Goal: Task Accomplishment & Management: Use online tool/utility

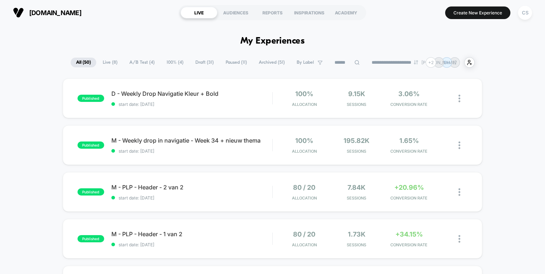
click at [106, 63] on span "Live ( 8 )" at bounding box center [110, 63] width 26 height 10
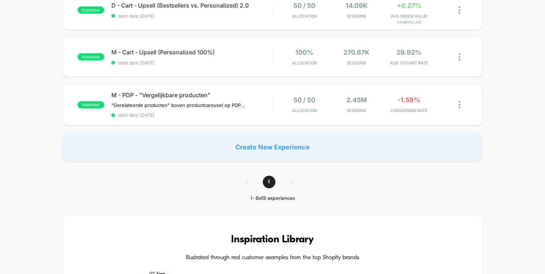
scroll to position [226, 0]
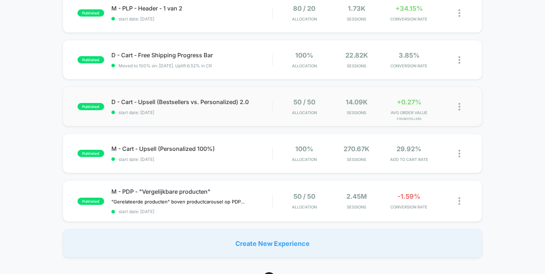
click at [459, 107] on img at bounding box center [460, 107] width 2 height 8
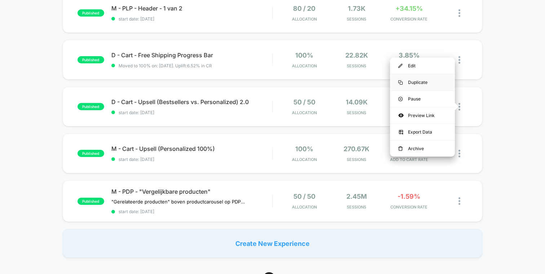
click at [419, 80] on div "Duplicate" at bounding box center [422, 82] width 65 height 16
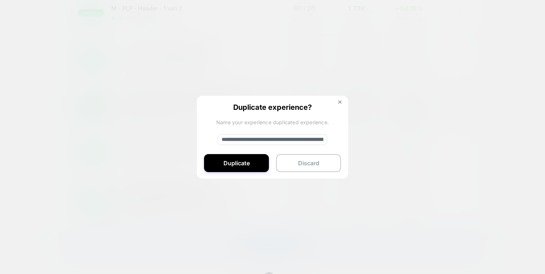
drag, startPoint x: 246, startPoint y: 139, endPoint x: 198, endPoint y: 139, distance: 47.9
click at [198, 139] on div "**********" at bounding box center [272, 138] width 151 height 84
drag, startPoint x: 314, startPoint y: 141, endPoint x: 308, endPoint y: 141, distance: 5.4
click at [308, 141] on input "**********" at bounding box center [273, 139] width 110 height 11
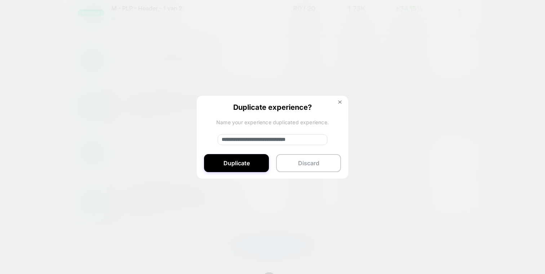
scroll to position [0, 5]
drag, startPoint x: 313, startPoint y: 142, endPoint x: 345, endPoint y: 142, distance: 32.1
click at [345, 142] on div "**********" at bounding box center [272, 138] width 151 height 84
click at [315, 141] on input "**********" at bounding box center [273, 139] width 110 height 11
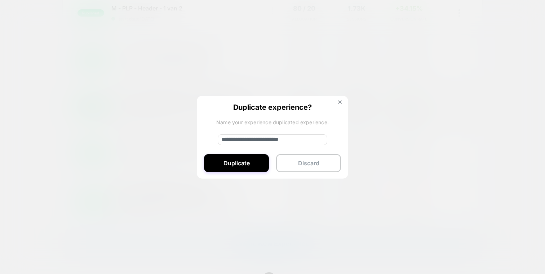
click at [314, 141] on input "**********" at bounding box center [273, 139] width 110 height 11
type input "**********"
click at [242, 169] on button "Duplicate" at bounding box center [236, 163] width 65 height 18
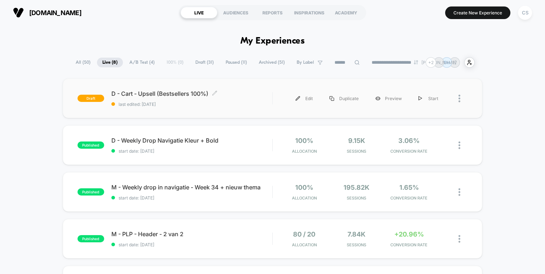
click at [182, 91] on span "D - Cart - Upsell (Bestsellers 100%) Click to edit experience details" at bounding box center [191, 93] width 161 height 7
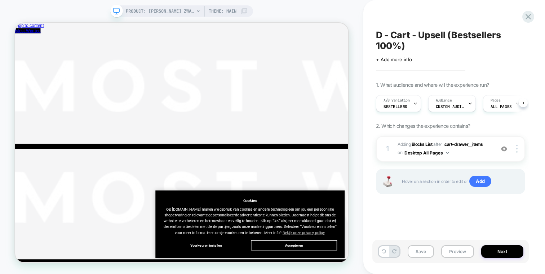
scroll to position [0, 0]
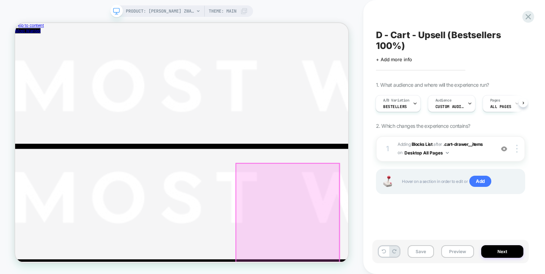
scroll to position [198, 0]
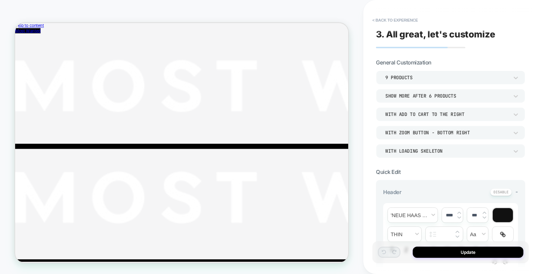
scroll to position [194, 0]
type textarea "*"
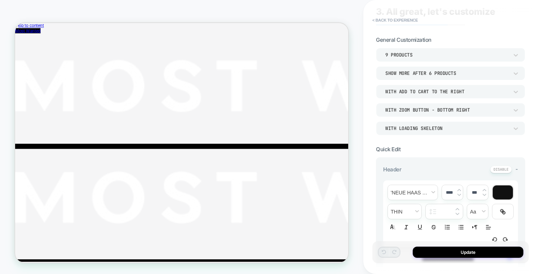
scroll to position [0, 0]
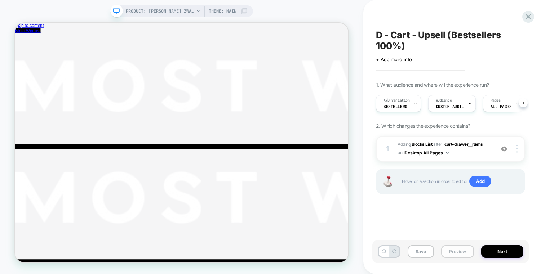
scroll to position [0, 0]
click at [488, 252] on button "Next" at bounding box center [502, 252] width 42 height 13
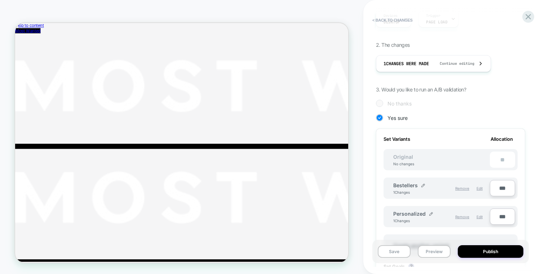
scroll to position [155, 0]
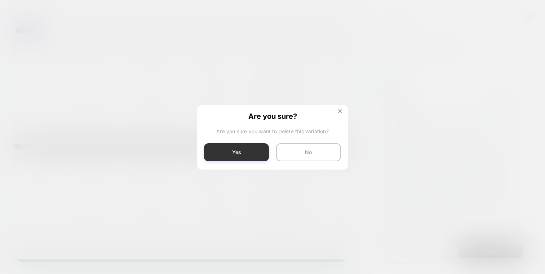
click at [249, 154] on button "Yes" at bounding box center [236, 152] width 65 height 18
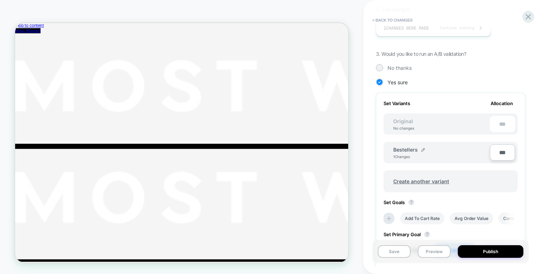
click at [500, 151] on input "***" at bounding box center [502, 153] width 25 height 16
type input "****"
type input "**"
type input "***"
type input "****"
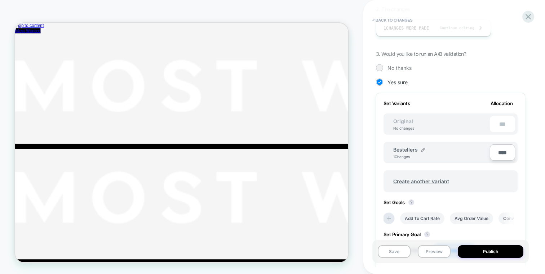
type input "**"
type input "****"
click at [495, 167] on div "Create another variant" at bounding box center [451, 177] width 134 height 29
click at [392, 252] on button "Save" at bounding box center [394, 252] width 33 height 13
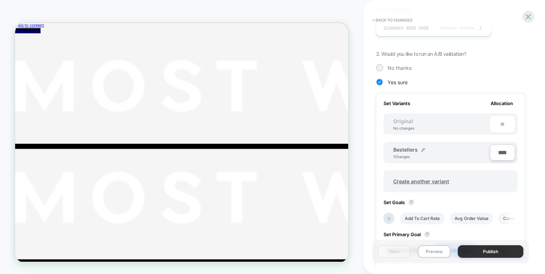
click at [468, 250] on button "Publish" at bounding box center [491, 252] width 66 height 13
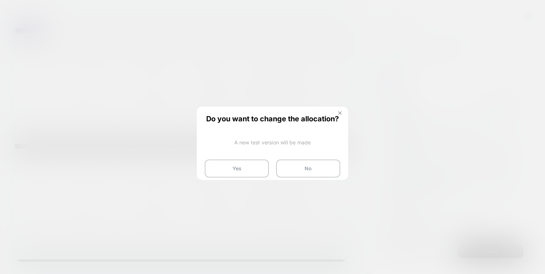
click at [340, 112] on img at bounding box center [340, 113] width 4 height 4
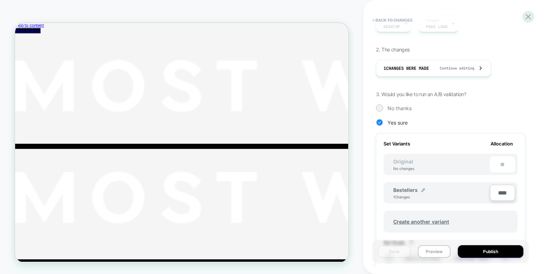
scroll to position [114, 0]
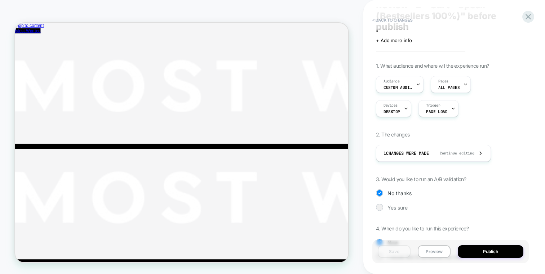
scroll to position [0, 0]
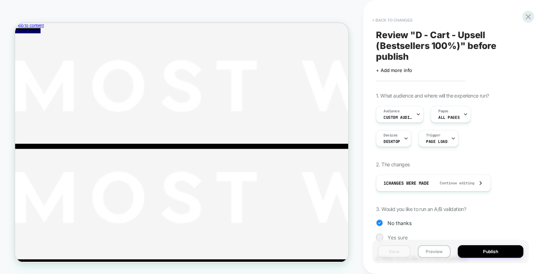
click at [392, 16] on button "< Back to changes" at bounding box center [393, 20] width 48 height 12
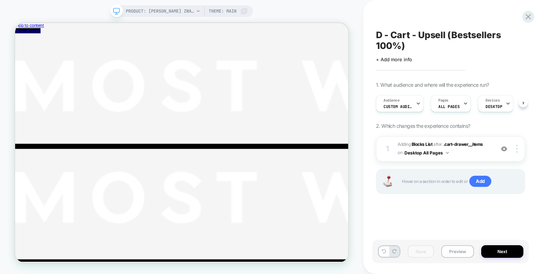
scroll to position [0, 0]
click at [476, 152] on span "#_loomi_addon_1744117966585_dup1750683018_dup1752056259_dup1753341492_dup175612…" at bounding box center [444, 149] width 93 height 17
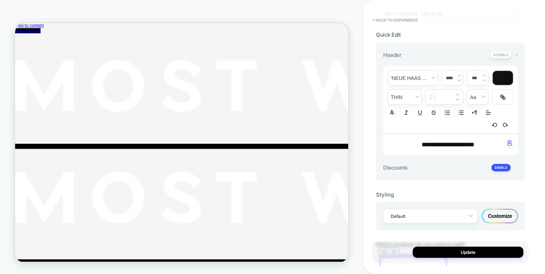
scroll to position [231, 0]
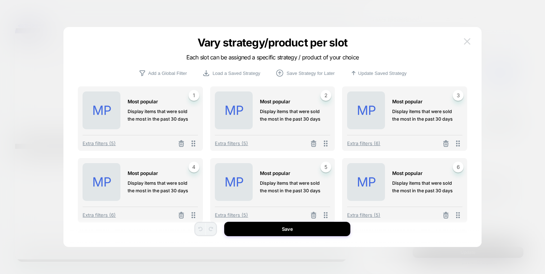
click at [4, 7] on img at bounding box center [2, 4] width 4 height 6
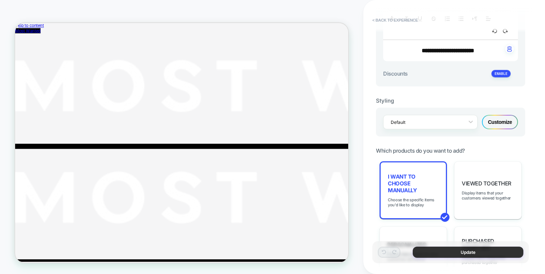
click at [446, 252] on button "Update" at bounding box center [468, 252] width 111 height 11
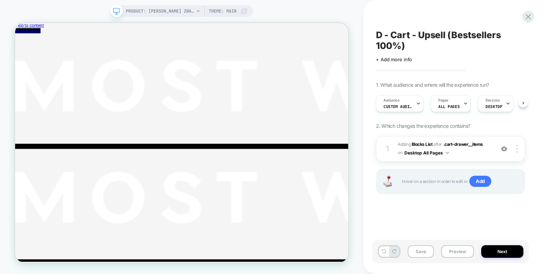
scroll to position [0, 0]
click at [493, 248] on button "Next" at bounding box center [502, 252] width 42 height 13
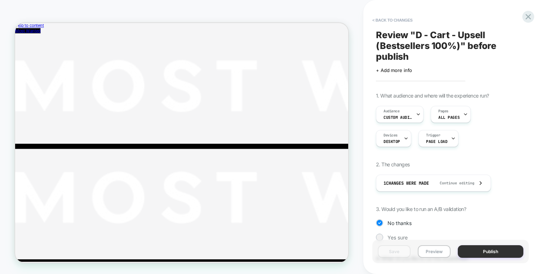
click at [493, 249] on button "Publish" at bounding box center [491, 252] width 66 height 13
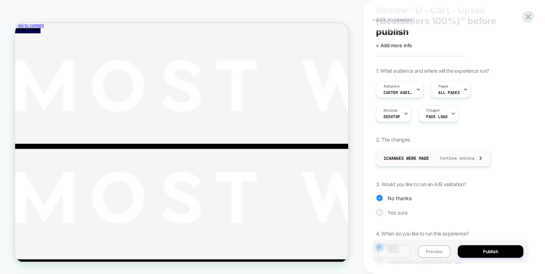
scroll to position [0, 0]
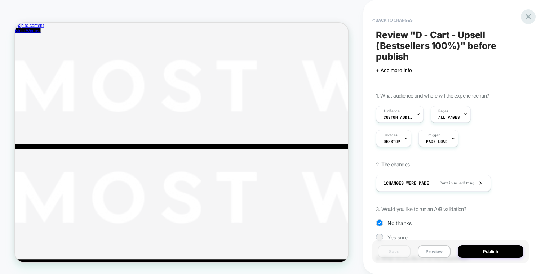
click at [526, 18] on icon at bounding box center [528, 16] width 5 height 5
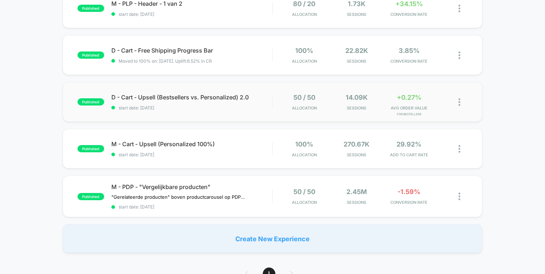
scroll to position [229, 0]
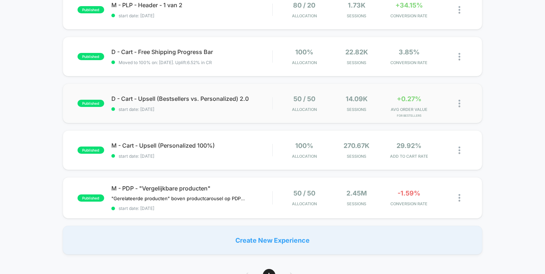
click at [460, 104] on img at bounding box center [460, 104] width 2 height 8
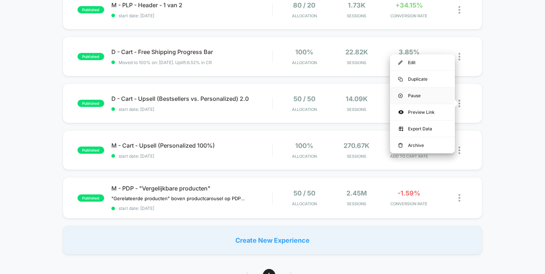
click at [424, 96] on div "Pause" at bounding box center [422, 96] width 65 height 16
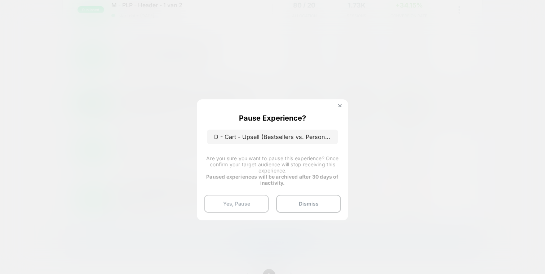
click at [244, 202] on button "Yes, Pause" at bounding box center [236, 204] width 65 height 18
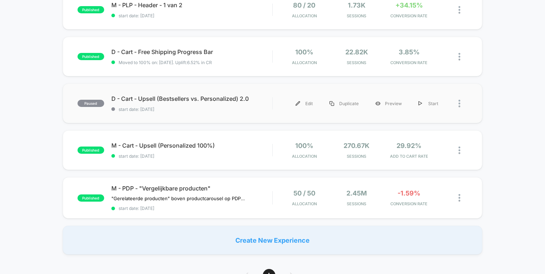
scroll to position [0, 0]
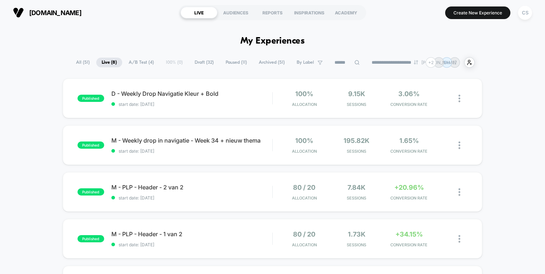
click at [195, 62] on span "Draft ( 32 )" at bounding box center [204, 63] width 30 height 10
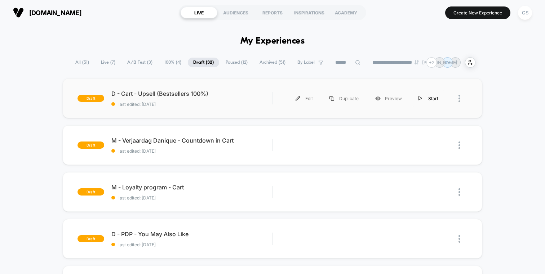
click at [425, 98] on div "Start" at bounding box center [428, 98] width 36 height 16
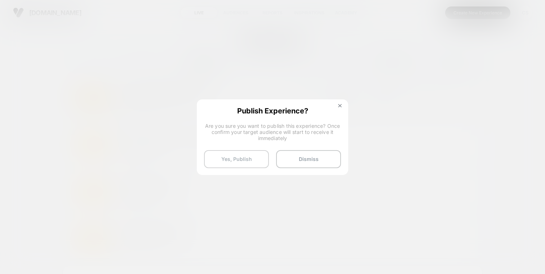
click at [238, 164] on button "Yes, Publish" at bounding box center [236, 159] width 65 height 18
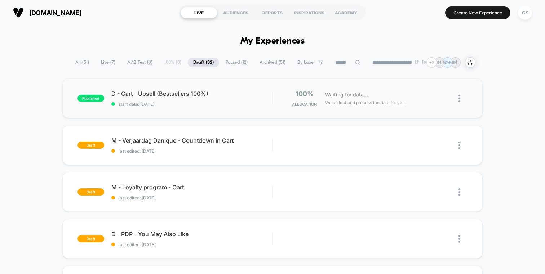
click at [218, 105] on span "start date: [DATE]" at bounding box center [191, 104] width 161 height 5
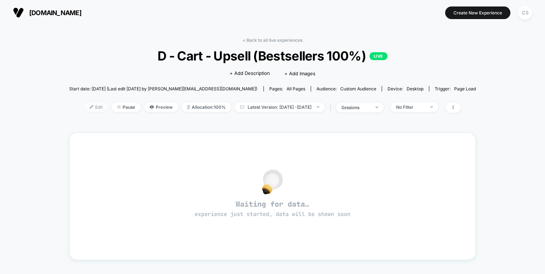
click at [88, 109] on span "Edit" at bounding box center [96, 107] width 24 height 10
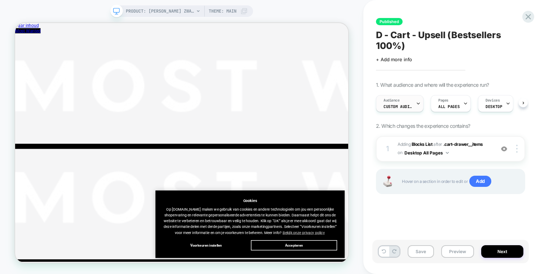
scroll to position [0, 0]
click at [408, 105] on span "Custom Audience" at bounding box center [397, 106] width 29 height 5
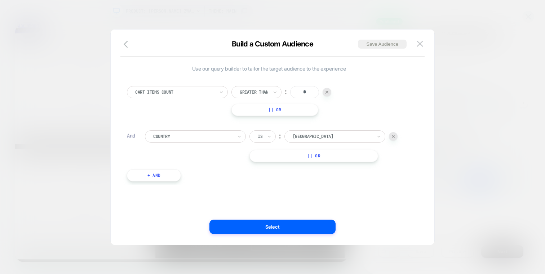
click at [455, 121] on div at bounding box center [272, 137] width 545 height 274
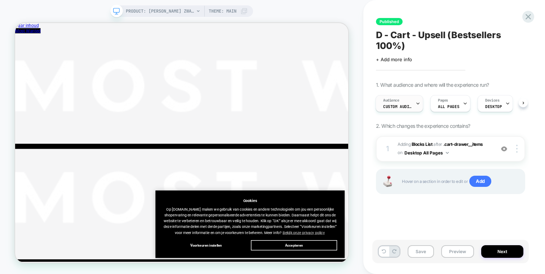
click at [416, 105] on icon at bounding box center [418, 103] width 5 height 5
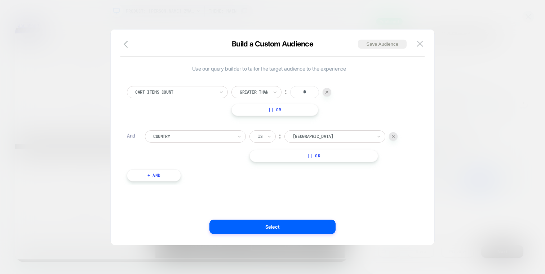
click at [392, 134] on div at bounding box center [393, 136] width 9 height 9
click at [125, 47] on icon "button" at bounding box center [128, 44] width 9 height 9
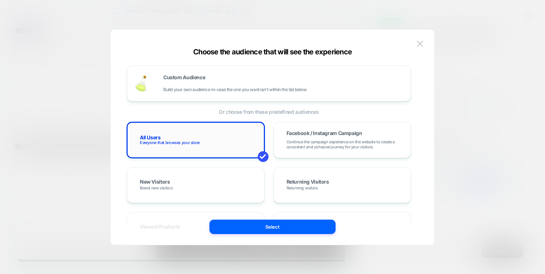
click at [193, 136] on div "All Users Everyone that browses your store" at bounding box center [195, 140] width 123 height 21
click at [252, 228] on button "Select" at bounding box center [272, 227] width 126 height 14
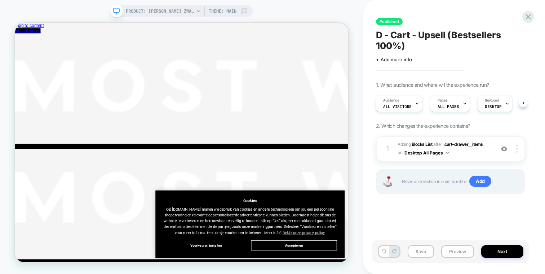
scroll to position [0, 1]
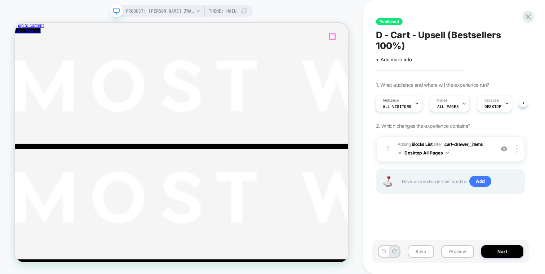
click at [462, 159] on div "1 #_loomi_addon_1744117966585_dup1750683018_dup1752056259_dup1753341492_dup1756…" at bounding box center [450, 149] width 149 height 26
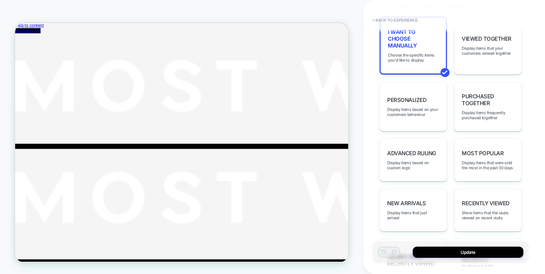
scroll to position [433, 0]
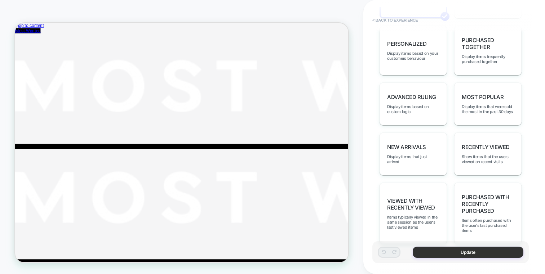
click at [439, 250] on button "Update" at bounding box center [468, 252] width 111 height 11
type textarea "*"
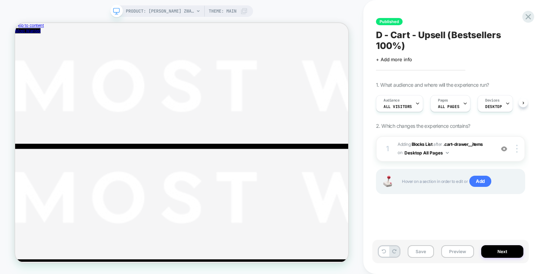
scroll to position [0, 0]
click at [419, 250] on button "Save" at bounding box center [421, 252] width 26 height 13
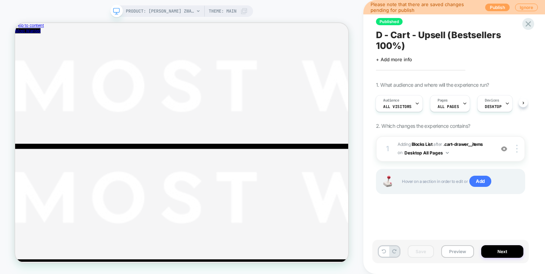
click at [498, 5] on button "Publish" at bounding box center [497, 8] width 25 height 8
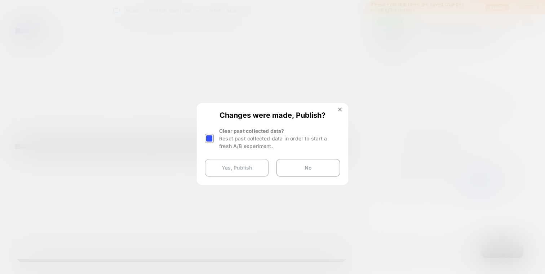
click at [246, 162] on button "Yes, Publish" at bounding box center [237, 168] width 64 height 18
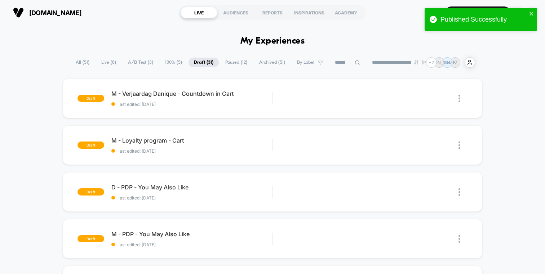
click at [106, 62] on span "Live ( 8 )" at bounding box center [109, 63] width 26 height 10
